Goal: Use online tool/utility: Utilize a website feature to perform a specific function

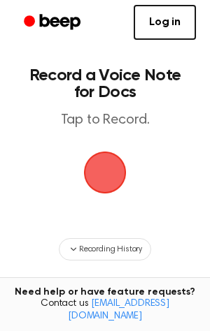
click at [116, 180] on span "button" at bounding box center [104, 172] width 45 height 45
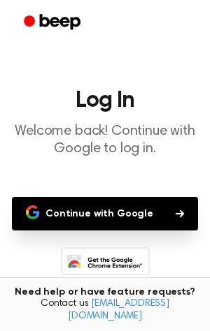
click at [167, 213] on button "Continue with Google" at bounding box center [105, 214] width 186 height 34
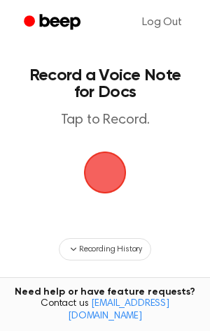
click at [94, 168] on span "button" at bounding box center [104, 172] width 61 height 61
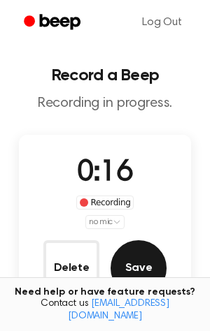
click at [136, 258] on button "Save" at bounding box center [138, 268] width 56 height 56
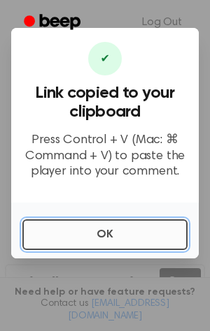
click at [111, 231] on button "OK" at bounding box center [104, 234] width 165 height 31
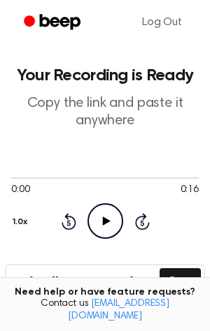
click at [109, 226] on icon "Play Audio" at bounding box center [105, 221] width 36 height 36
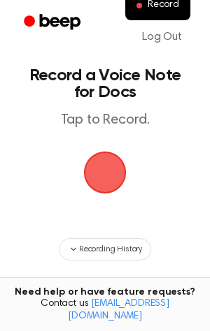
click at [112, 170] on span "button" at bounding box center [105, 173] width 43 height 43
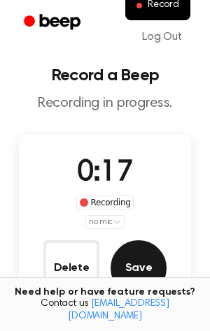
click at [147, 268] on button "Save" at bounding box center [138, 268] width 56 height 56
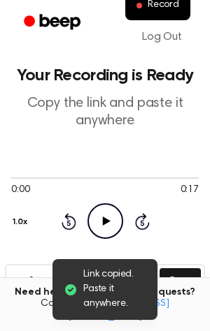
click at [103, 217] on icon at bounding box center [106, 221] width 8 height 9
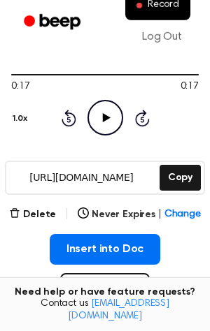
scroll to position [90, 0]
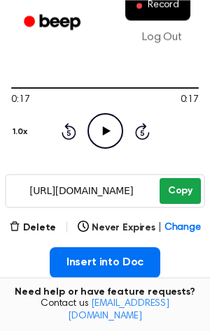
click at [187, 195] on button "Copy" at bounding box center [179, 191] width 41 height 26
